Goal: Task Accomplishment & Management: Manage account settings

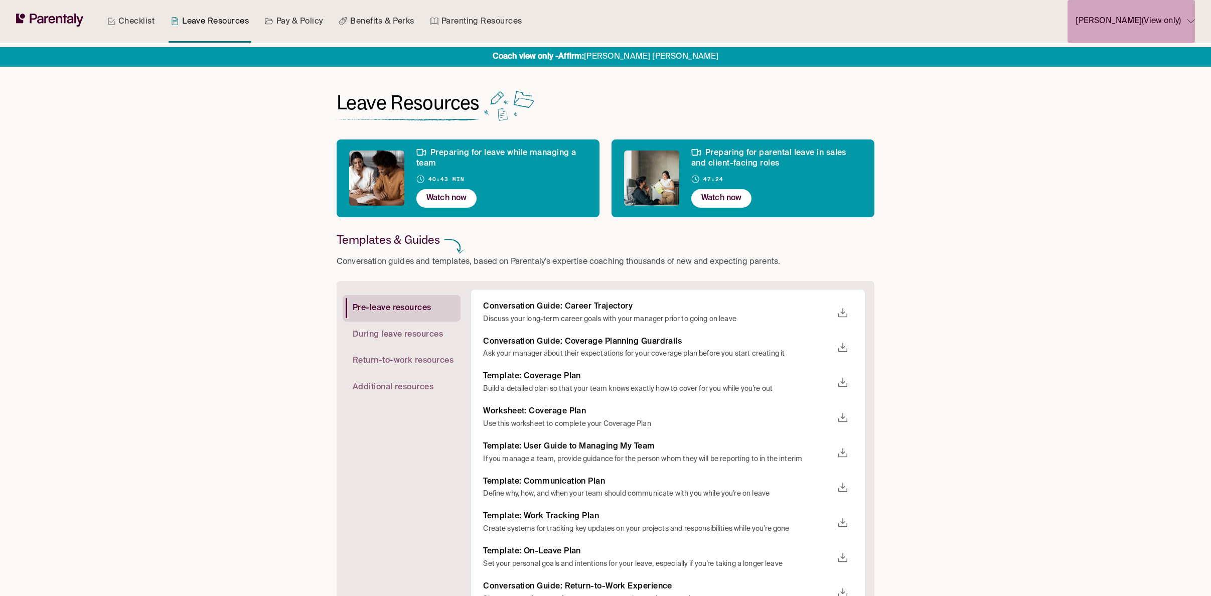
click at [1168, 21] on p "Lisa Phan (View only)" at bounding box center [1127, 22] width 105 height 14
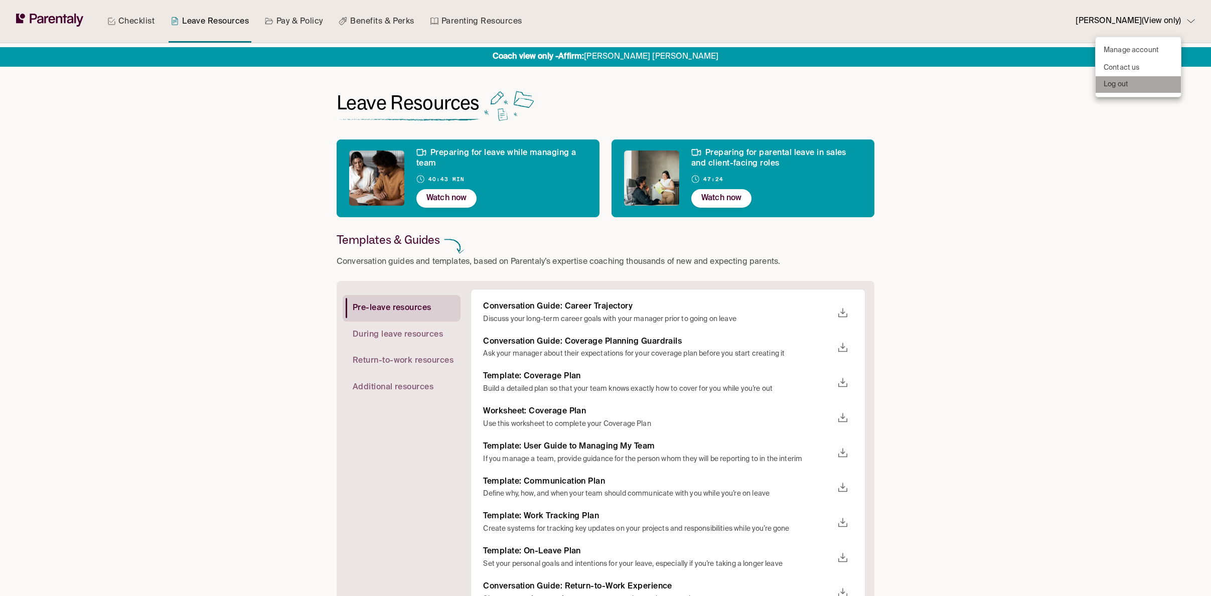
click at [1154, 87] on li "Log out" at bounding box center [1137, 84] width 85 height 17
